Goal: Information Seeking & Learning: Learn about a topic

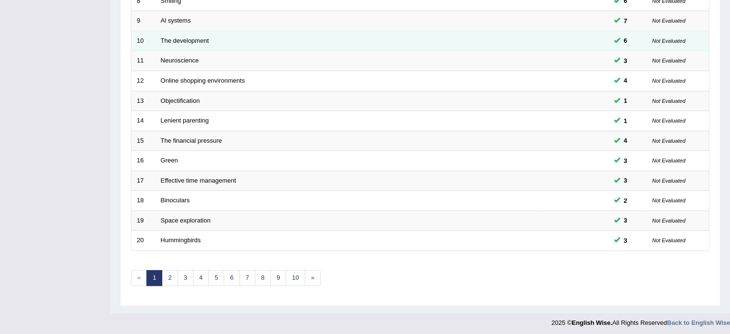
scroll to position [299, 0]
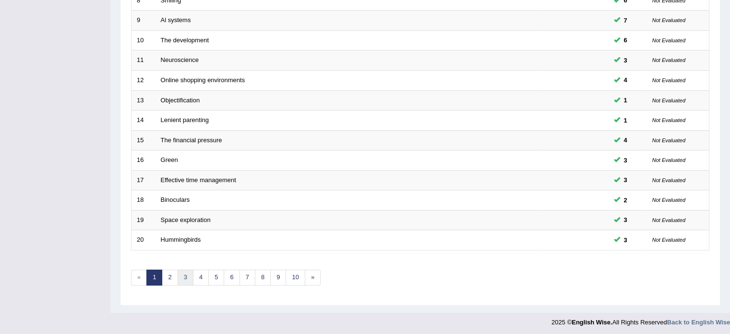
click at [184, 273] on link "3" at bounding box center [186, 277] width 16 height 16
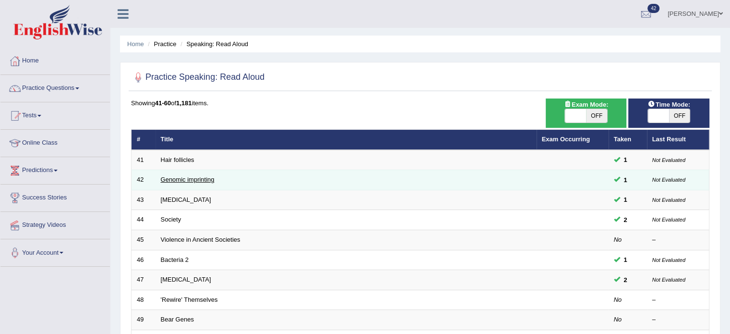
click at [180, 180] on link "Genomic imprinting" at bounding box center [188, 179] width 54 height 7
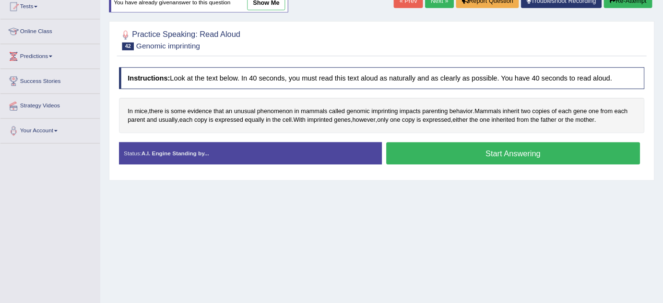
scroll to position [108, 0]
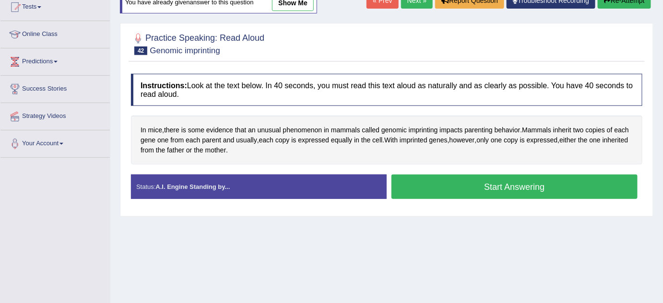
drag, startPoint x: 632, startPoint y: 0, endPoint x: 450, endPoint y: 211, distance: 278.7
click at [450, 211] on div "Practice Speaking: Read Aloud 42 Genomic imprinting Instructions: Look at the t…" at bounding box center [387, 120] width 534 height 194
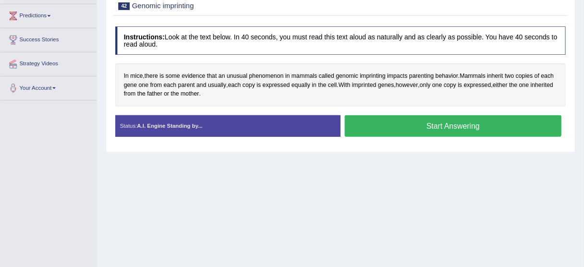
scroll to position [152, 0]
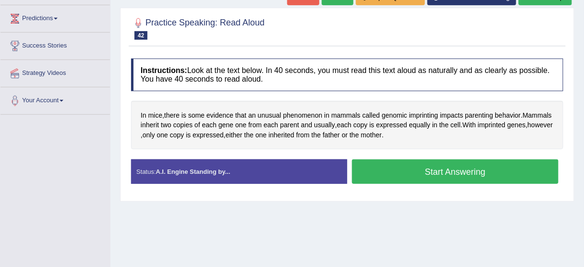
drag, startPoint x: 561, startPoint y: 1, endPoint x: 396, endPoint y: 216, distance: 270.9
click at [396, 217] on div "Home Practice Speaking: Read Aloud Genomic imprinting * Remember to use the dev…" at bounding box center [346, 88] width 473 height 480
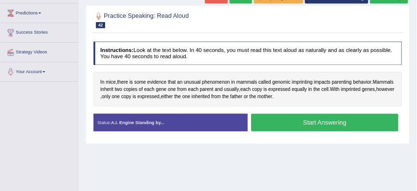
scroll to position [190, 0]
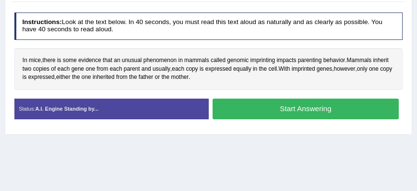
click at [391, 30] on h4 "Instructions: Look at the text below. In 40 seconds, you must read this text al…" at bounding box center [208, 25] width 389 height 27
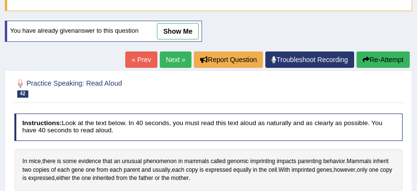
scroll to position [81, 0]
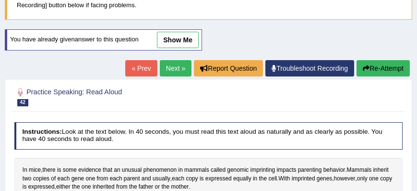
click at [172, 67] on link "Next »" at bounding box center [176, 68] width 32 height 16
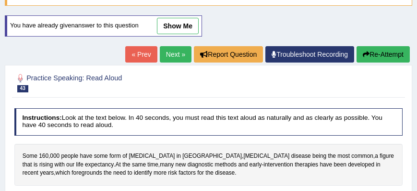
scroll to position [82, 0]
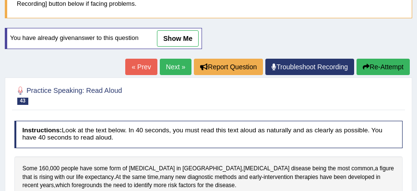
click at [171, 62] on link "Next »" at bounding box center [176, 67] width 32 height 16
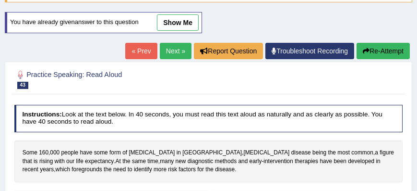
scroll to position [135, 0]
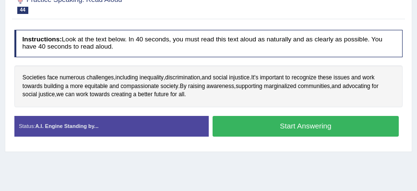
scroll to position [109, 0]
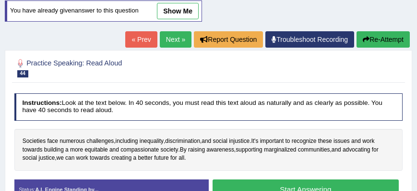
click at [181, 35] on link "Next »" at bounding box center [176, 39] width 32 height 16
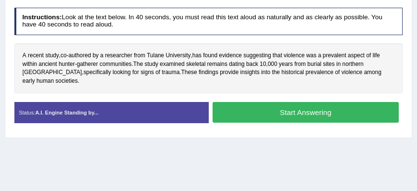
click at [182, 37] on div "Instructions: Look at the text below. In 40 seconds, you must read this text al…" at bounding box center [208, 68] width 393 height 130
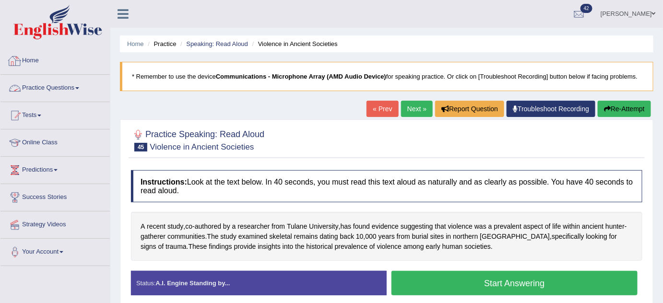
click at [75, 83] on link "Practice Questions" at bounding box center [54, 87] width 109 height 24
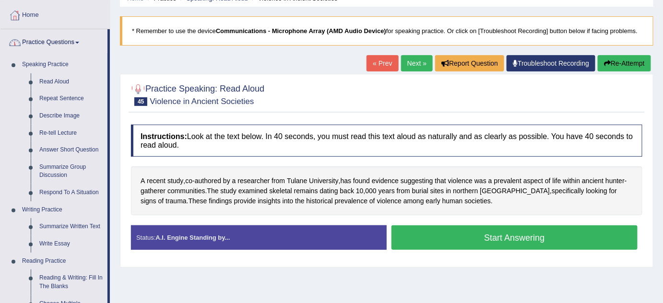
scroll to position [87, 0]
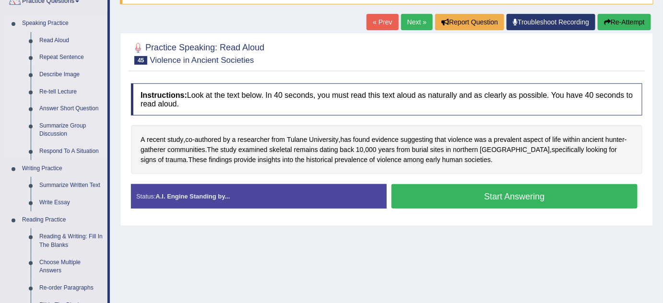
click at [65, 55] on link "Repeat Sentence" at bounding box center [71, 57] width 72 height 17
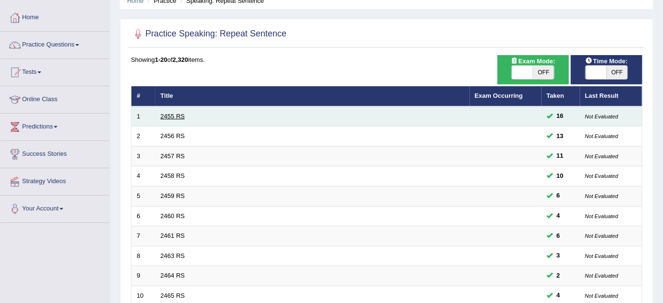
click at [176, 113] on link "2455 RS" at bounding box center [173, 116] width 24 height 7
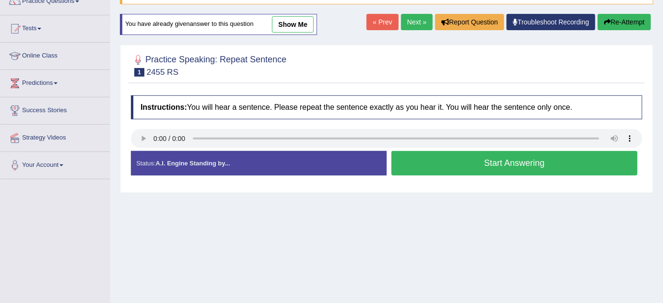
click at [413, 21] on link "Next »" at bounding box center [417, 22] width 32 height 16
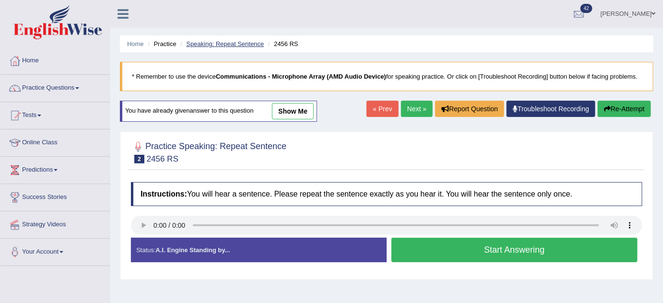
click at [251, 44] on link "Speaking: Repeat Sentence" at bounding box center [225, 43] width 78 height 7
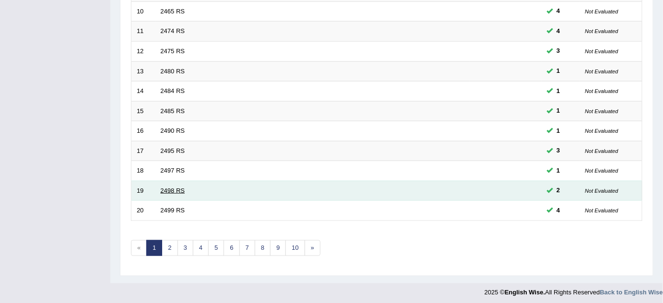
scroll to position [328, 0]
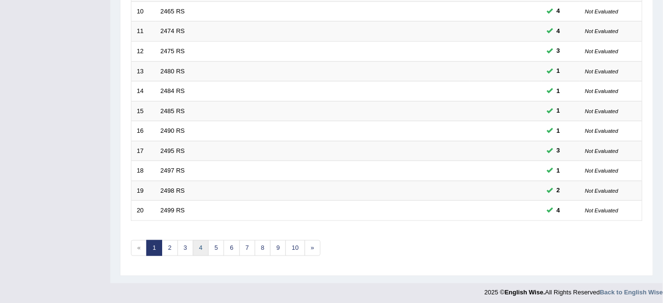
click at [194, 242] on link "4" at bounding box center [201, 248] width 16 height 16
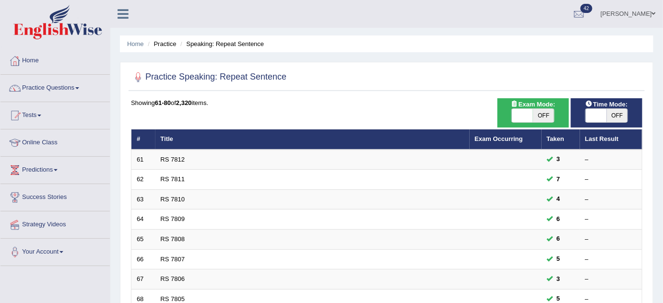
click at [171, 176] on link "RS 7811" at bounding box center [173, 179] width 24 height 7
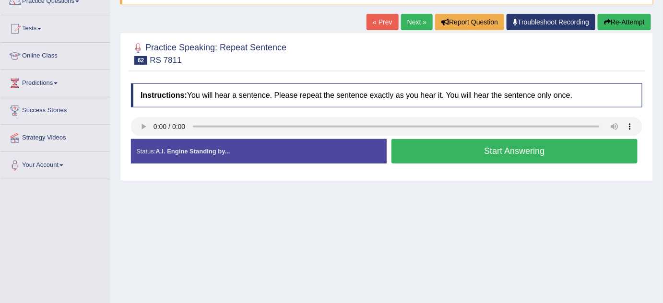
scroll to position [87, 0]
click at [416, 25] on link "Next »" at bounding box center [417, 22] width 32 height 16
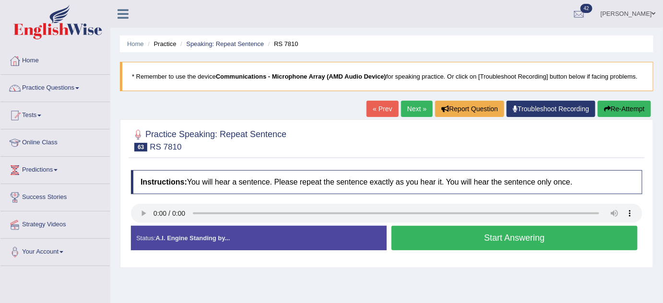
drag, startPoint x: 247, startPoint y: 43, endPoint x: 244, endPoint y: 34, distance: 9.4
click at [247, 43] on link "Speaking: Repeat Sentence" at bounding box center [225, 43] width 78 height 7
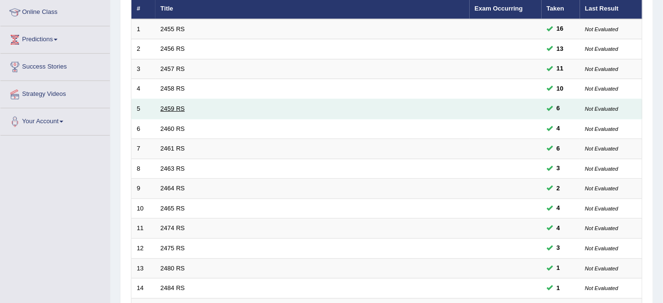
click at [180, 107] on link "2459 RS" at bounding box center [173, 108] width 24 height 7
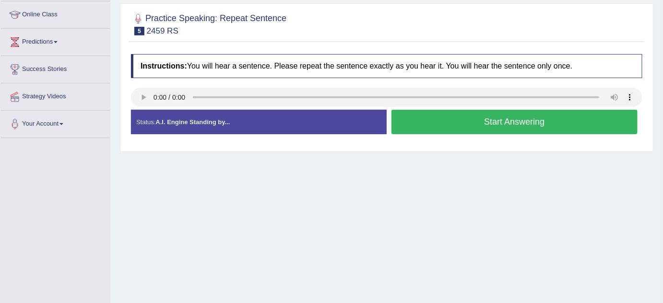
scroll to position [131, 0]
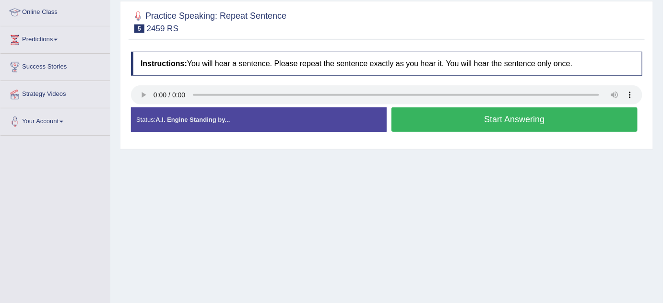
click at [502, 121] on button "Start Answering" at bounding box center [515, 120] width 246 height 24
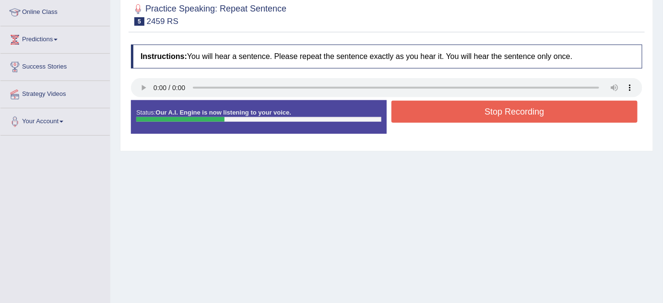
click at [507, 115] on button "Stop Recording" at bounding box center [515, 112] width 246 height 22
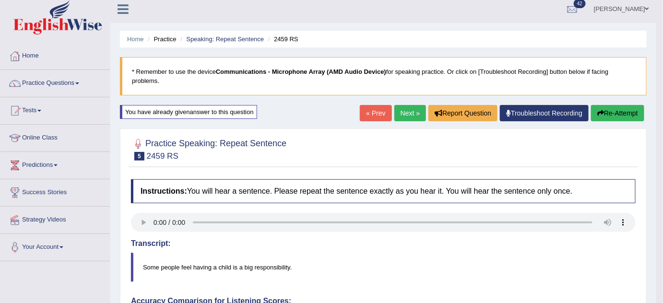
scroll to position [0, 0]
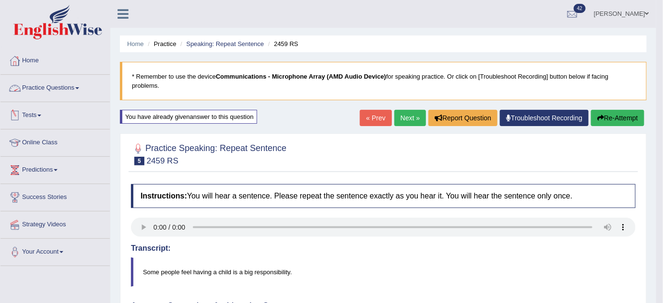
click at [66, 91] on link "Practice Questions" at bounding box center [54, 87] width 109 height 24
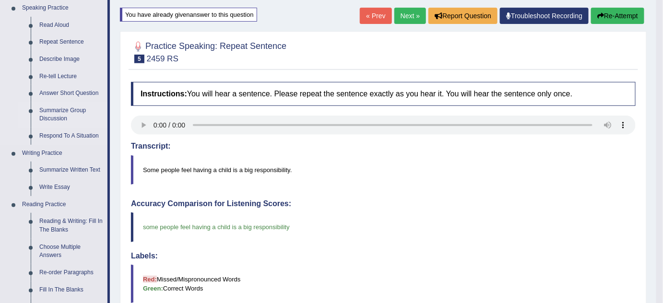
scroll to position [87, 0]
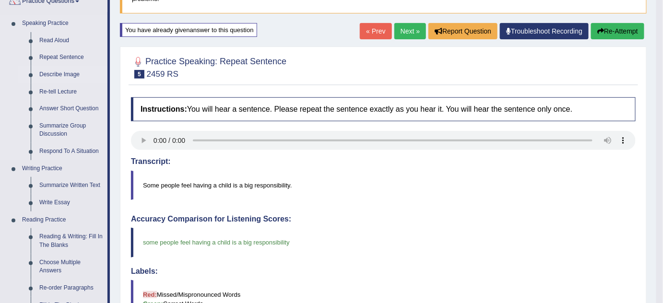
click at [59, 75] on link "Describe Image" at bounding box center [71, 74] width 72 height 17
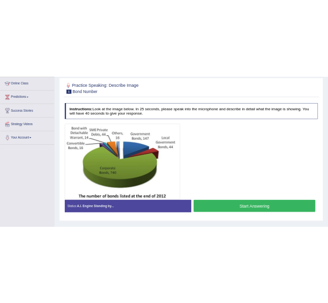
scroll to position [131, 0]
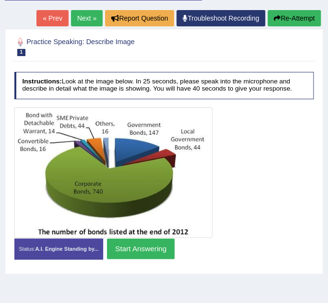
click at [224, 13] on link "Troubleshoot Recording" at bounding box center [221, 18] width 89 height 16
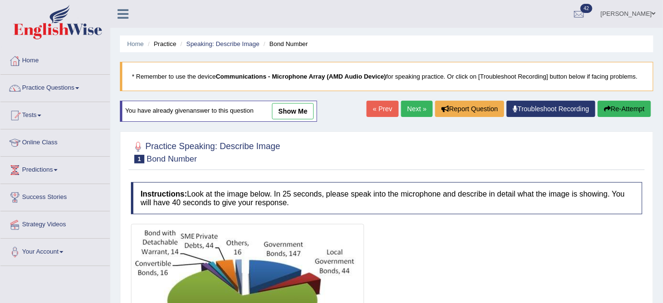
click at [328, 106] on link "Next »" at bounding box center [417, 109] width 32 height 16
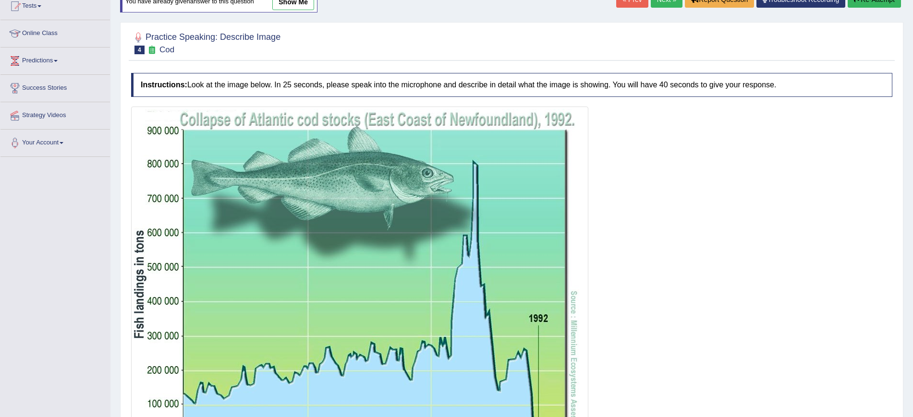
scroll to position [89, 0]
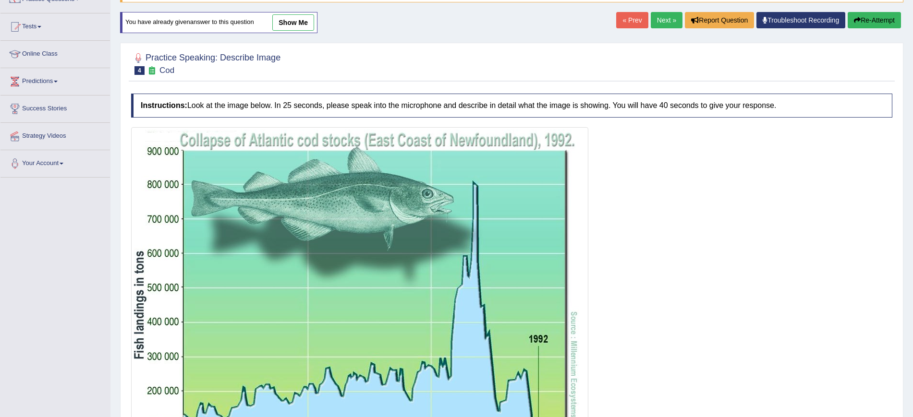
click at [661, 16] on link "Next »" at bounding box center [666, 20] width 32 height 16
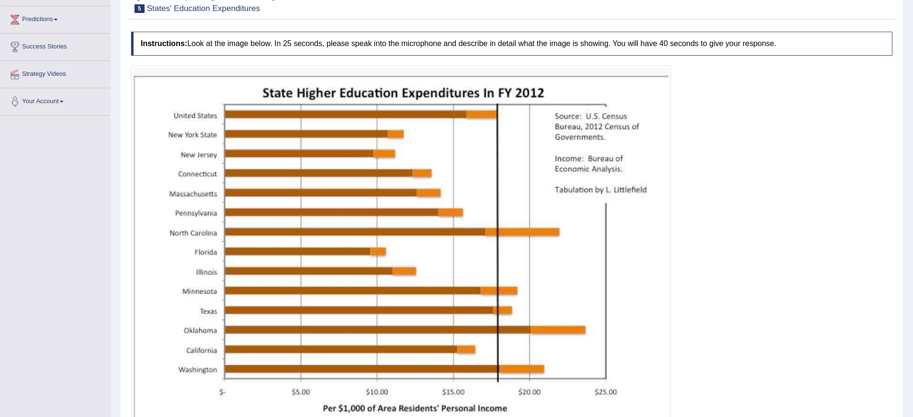
scroll to position [180, 0]
